Goal: Use online tool/utility: Utilize a website feature to perform a specific function

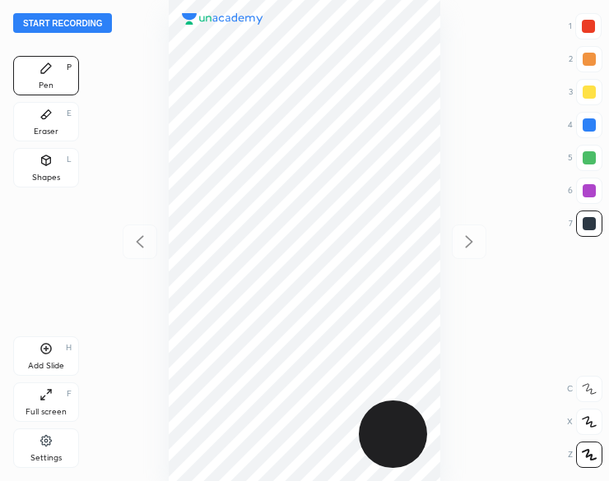
scroll to position [481, 345]
click at [25, 25] on button "Start recording" at bounding box center [62, 23] width 99 height 20
click at [49, 174] on div "Shapes" at bounding box center [46, 178] width 28 height 8
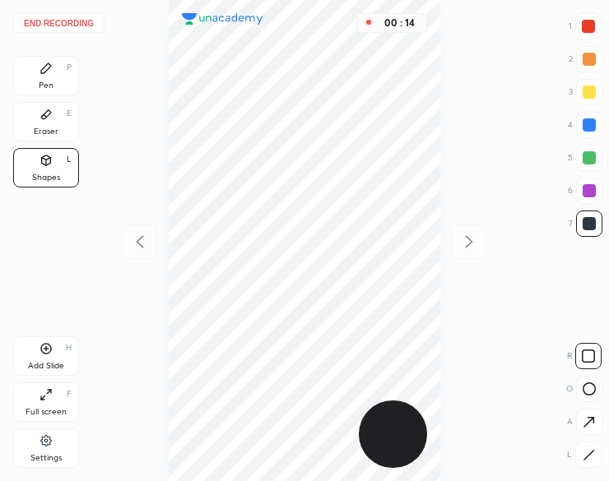
click at [596, 453] on div at bounding box center [588, 455] width 26 height 26
click at [591, 452] on icon at bounding box center [588, 454] width 9 height 9
click at [44, 121] on icon at bounding box center [45, 114] width 13 height 13
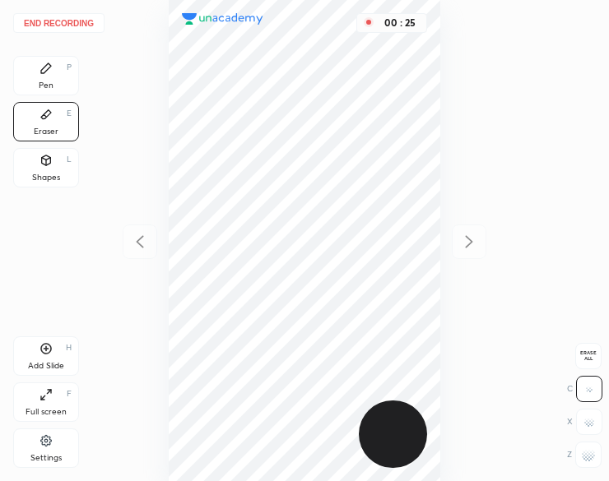
click at [39, 123] on div "Eraser E" at bounding box center [46, 121] width 66 height 39
click at [47, 72] on icon at bounding box center [45, 68] width 13 height 13
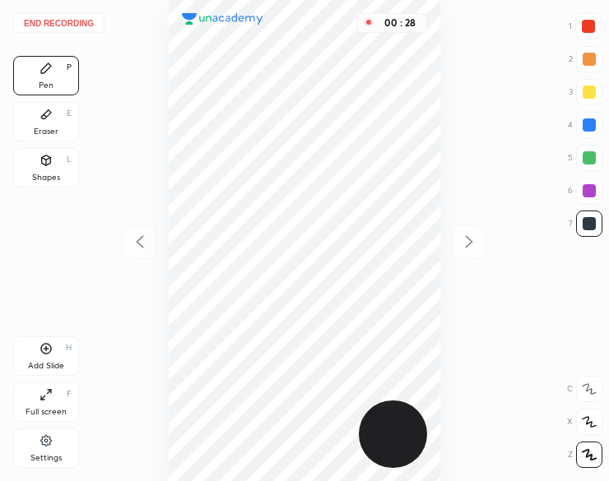
click at [46, 73] on icon at bounding box center [45, 68] width 13 height 13
click at [579, 26] on div at bounding box center [588, 26] width 26 height 26
click at [61, 18] on button "End recording" at bounding box center [58, 23] width 91 height 20
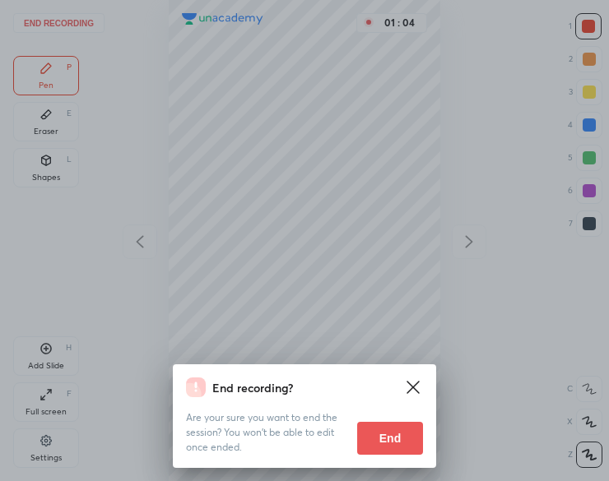
click at [415, 443] on button "End" at bounding box center [390, 438] width 66 height 33
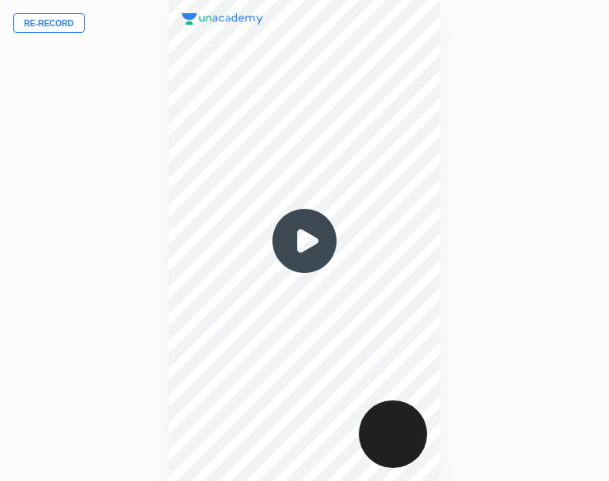
click at [49, 25] on button "Re-record" at bounding box center [49, 23] width 72 height 20
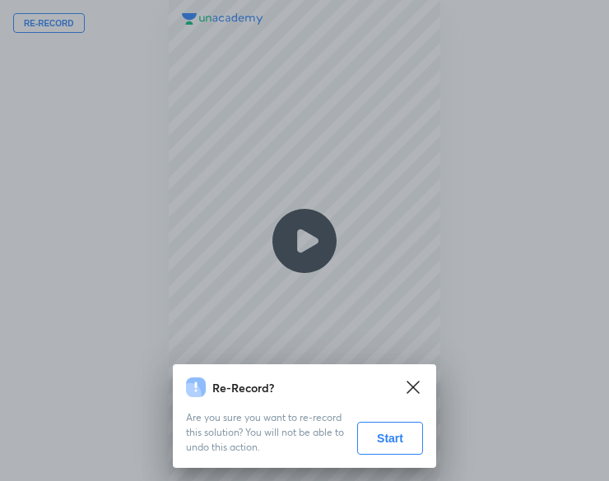
click at [390, 445] on button "Start" at bounding box center [390, 438] width 66 height 33
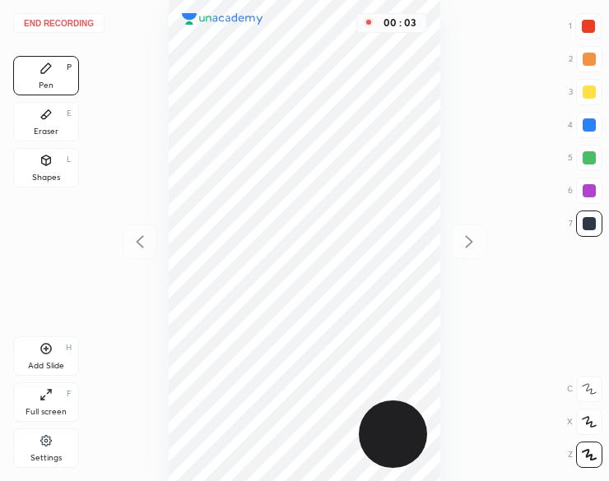
click at [588, 25] on div at bounding box center [588, 26] width 13 height 13
click at [586, 27] on div at bounding box center [588, 26] width 13 height 13
click at [585, 215] on div at bounding box center [589, 224] width 26 height 26
click at [586, 220] on div at bounding box center [588, 223] width 13 height 13
click at [41, 353] on icon at bounding box center [45, 348] width 13 height 13
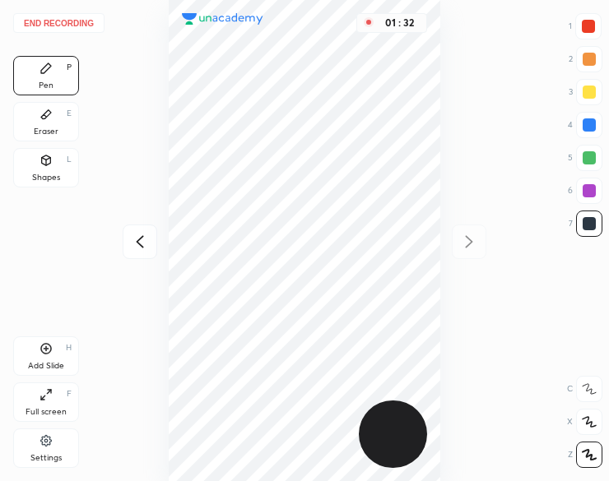
click at [583, 24] on div at bounding box center [588, 26] width 13 height 13
click at [580, 28] on div at bounding box center [588, 26] width 26 height 26
click at [42, 356] on div "Add Slide H" at bounding box center [46, 355] width 66 height 39
click at [63, 17] on button "End recording" at bounding box center [58, 23] width 91 height 20
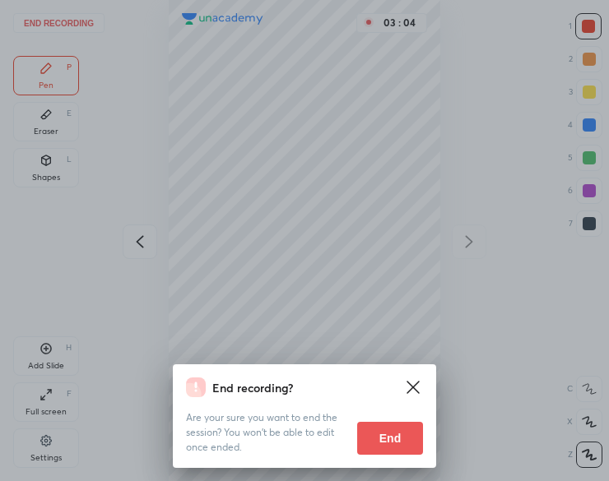
click at [392, 440] on button "End" at bounding box center [390, 438] width 66 height 33
